Goal: Information Seeking & Learning: Learn about a topic

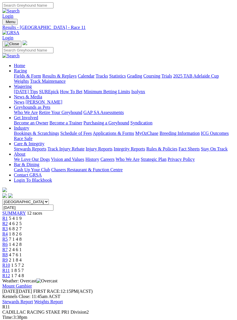
click at [5, 23] on img "Toggle navigation" at bounding box center [5, 23] width 0 height 0
click at [41, 75] on link "Fields & Form" at bounding box center [27, 76] width 27 height 5
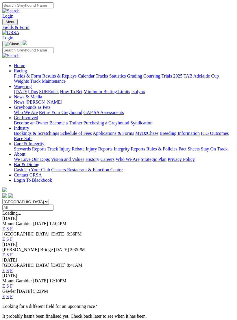
click at [5, 226] on link "E" at bounding box center [3, 228] width 3 height 5
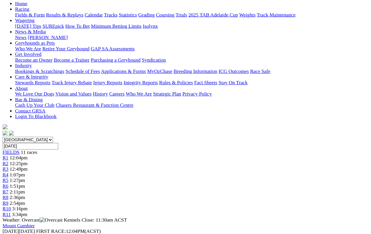
scroll to position [62, 0]
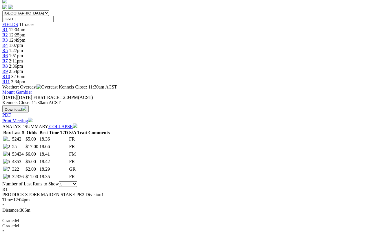
select select "10"
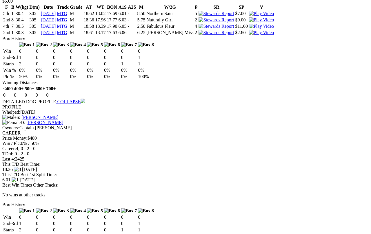
scroll to position [545, 0]
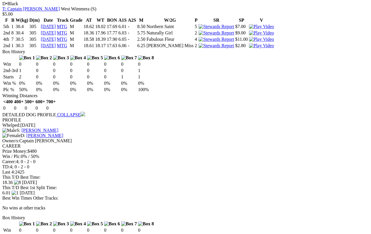
scroll to position [534, 0]
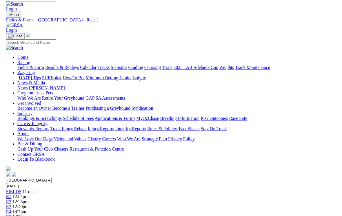
scroll to position [537, 0]
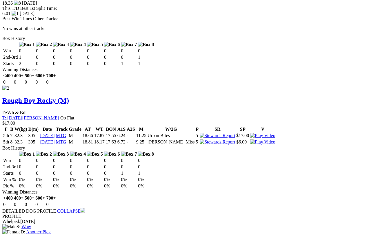
scroll to position [713, 1]
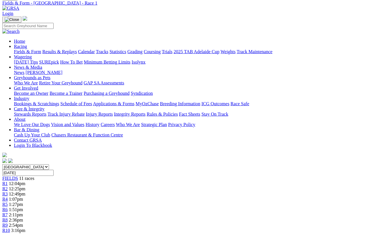
scroll to position [24, 1]
click at [8, 187] on span "R2" at bounding box center [5, 189] width 6 height 5
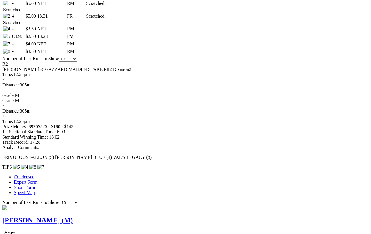
scroll to position [314, 0]
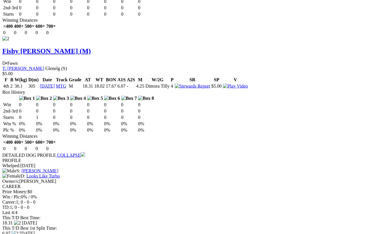
scroll to position [746, 0]
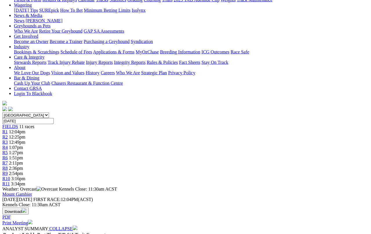
scroll to position [77, 0]
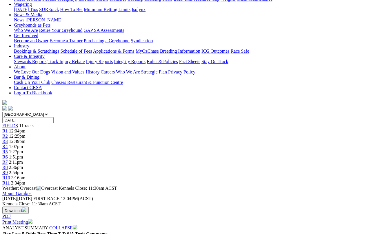
click at [8, 139] on span "R3" at bounding box center [5, 141] width 6 height 5
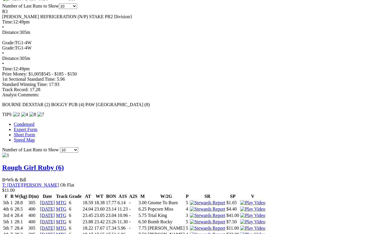
scroll to position [362, 4]
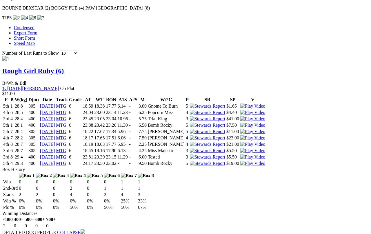
scroll to position [459, 0]
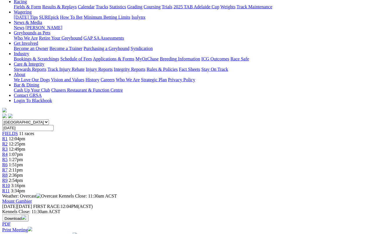
scroll to position [0, 2]
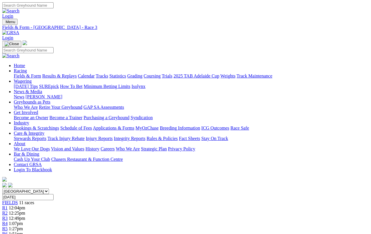
click at [8, 211] on span "R2" at bounding box center [5, 213] width 6 height 5
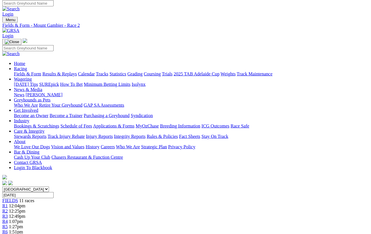
scroll to position [2, 0]
click at [8, 219] on link "R4" at bounding box center [5, 221] width 6 height 5
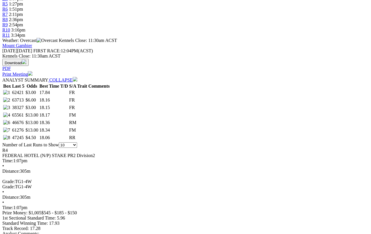
scroll to position [226, 0]
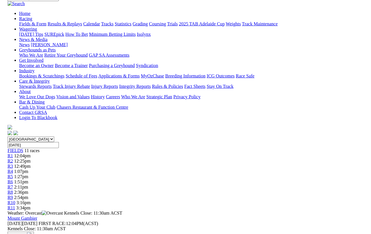
scroll to position [0, 0]
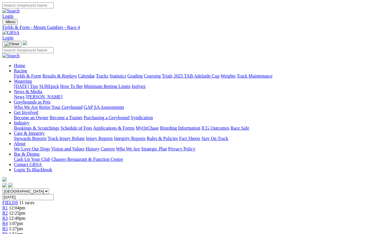
click at [8, 216] on span "R5" at bounding box center [5, 228] width 6 height 5
click at [8, 216] on span "R6" at bounding box center [5, 234] width 6 height 5
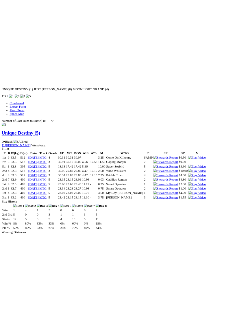
scroll to position [358, 0]
